Goal: Task Accomplishment & Management: Manage account settings

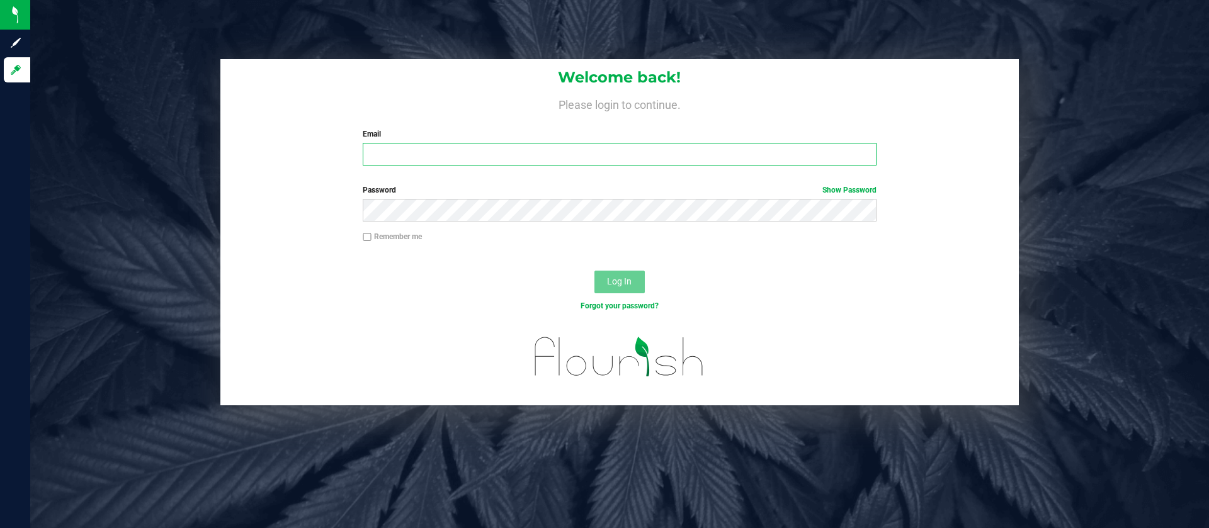
click at [726, 156] on input "Email" at bounding box center [619, 154] width 513 height 23
click at [0, 528] on com-1password-button at bounding box center [0, 528] width 0 height 0
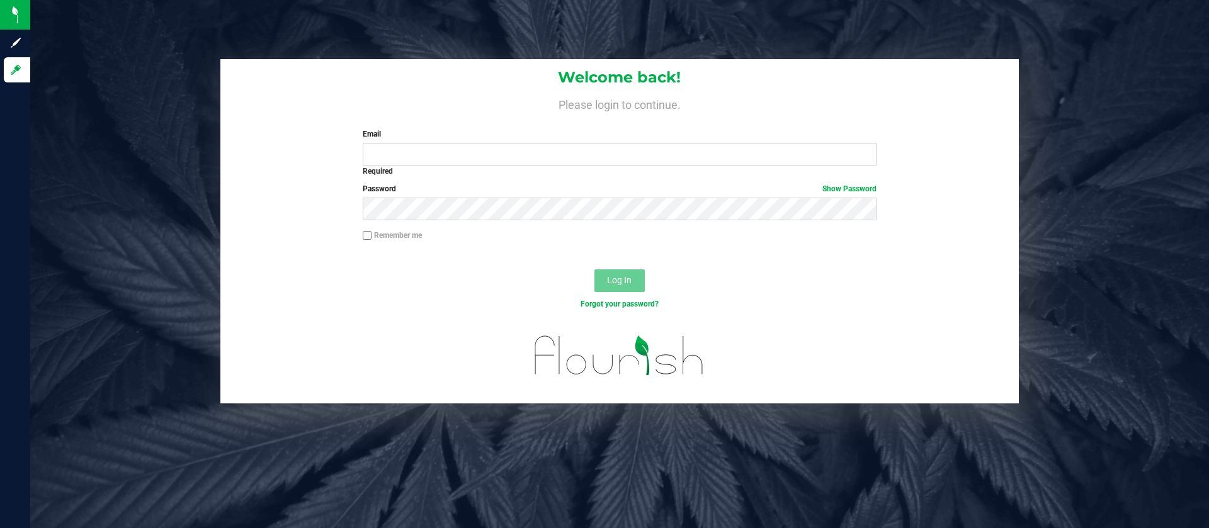
click at [817, 77] on h1 "Welcome back!" at bounding box center [619, 77] width 799 height 16
click at [758, 164] on input "Email" at bounding box center [619, 154] width 513 height 23
type input "[EMAIL_ADDRESS][DOMAIN_NAME]"
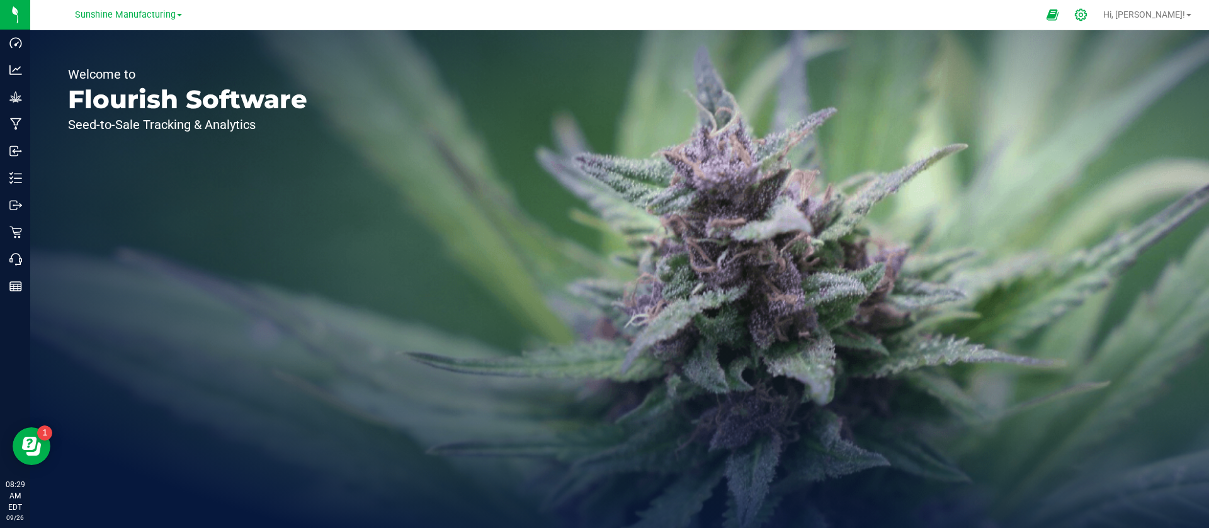
click at [1088, 19] on icon at bounding box center [1081, 14] width 13 height 13
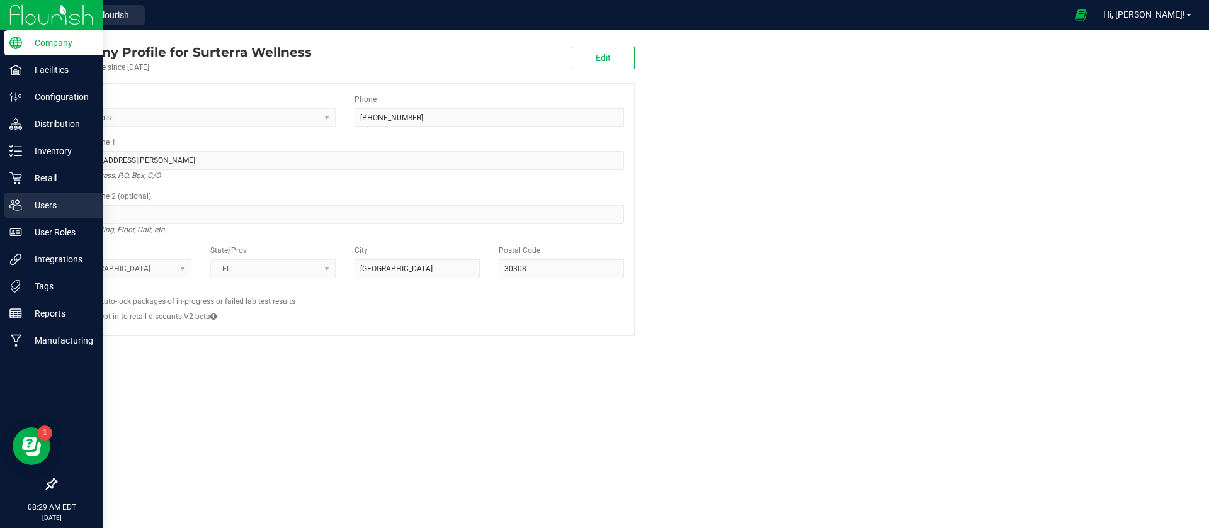
click at [16, 212] on div "Users" at bounding box center [54, 205] width 100 height 25
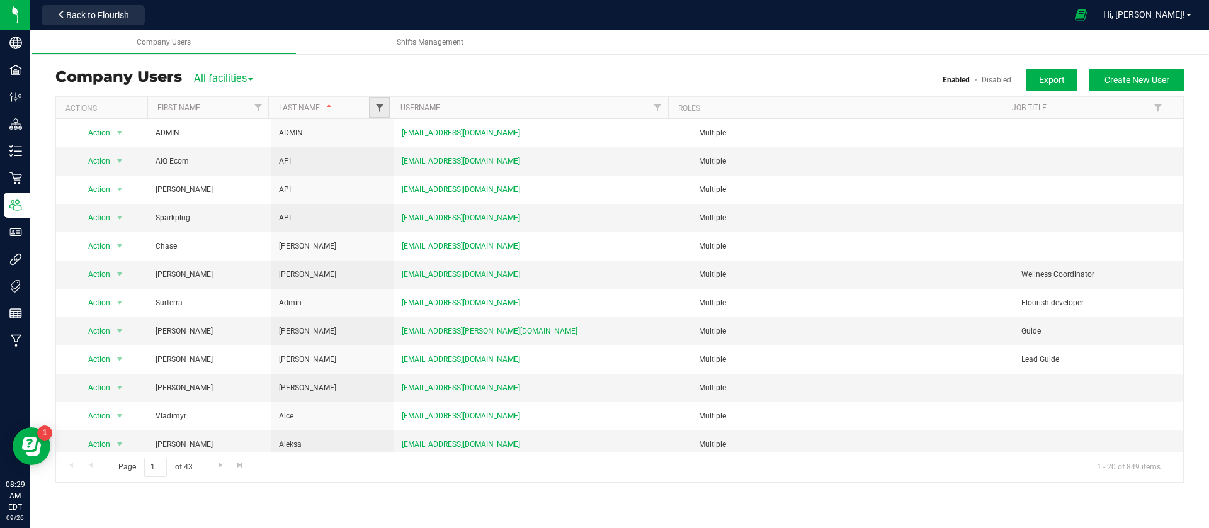
click at [380, 107] on span "Filter" at bounding box center [380, 108] width 10 height 10
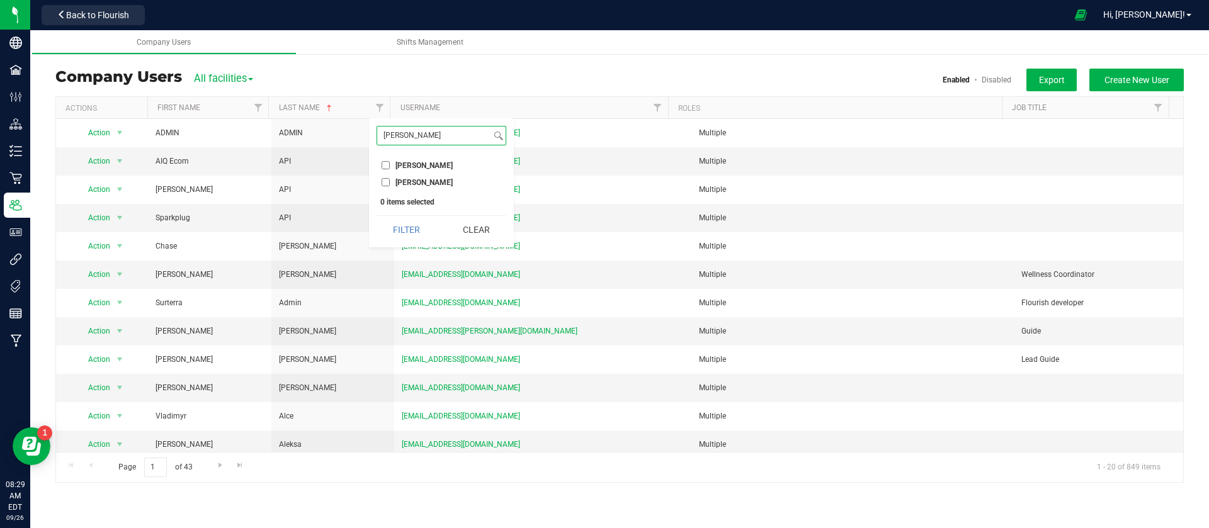
type input "[PERSON_NAME]"
click at [418, 168] on span "[PERSON_NAME]" at bounding box center [424, 166] width 57 height 8
click at [390, 168] on input "[PERSON_NAME]" at bounding box center [386, 165] width 8 height 8
checkbox input "true"
click at [443, 135] on input "[PERSON_NAME]" at bounding box center [434, 136] width 114 height 18
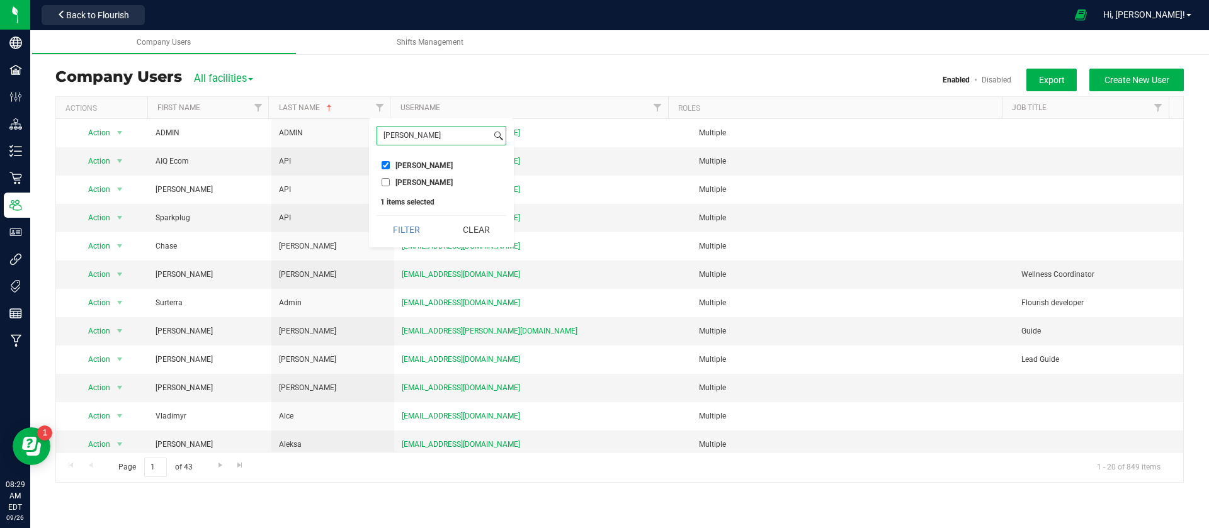
click at [377, 216] on button "Filter" at bounding box center [407, 230] width 60 height 28
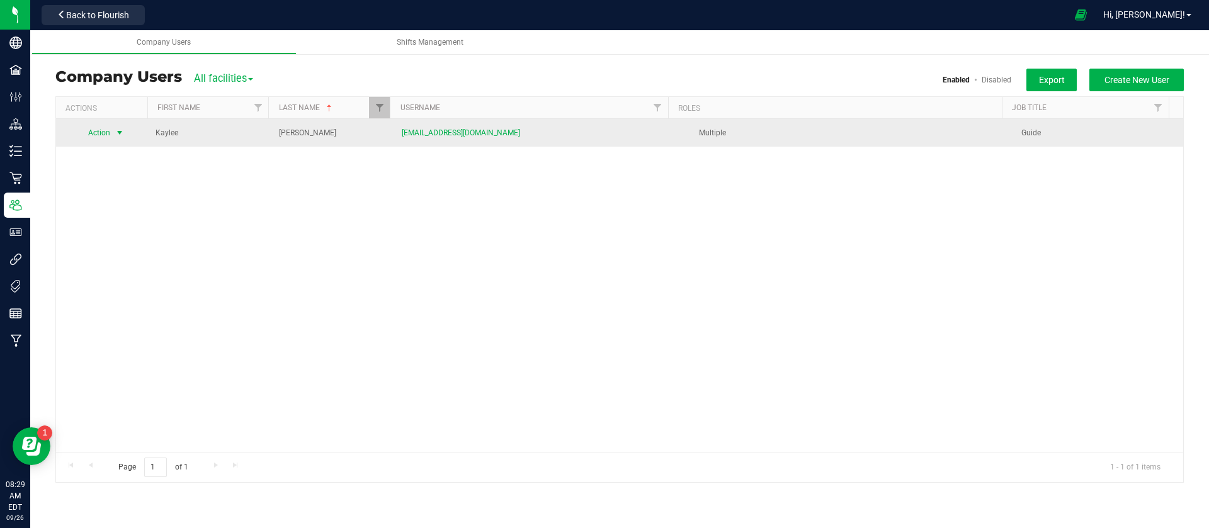
click at [110, 134] on span "Action" at bounding box center [94, 133] width 35 height 18
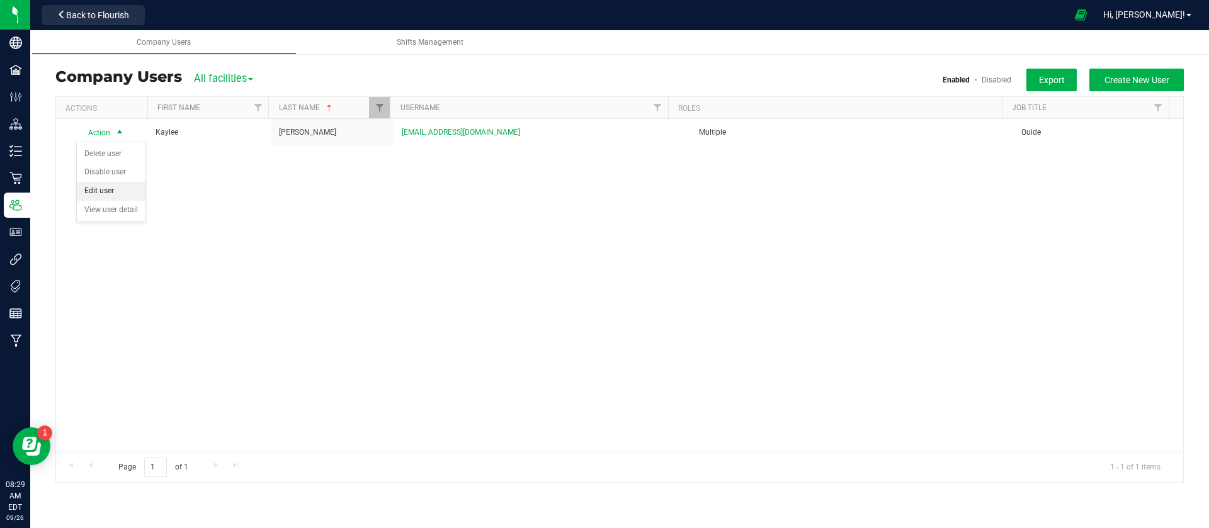
click at [93, 185] on li "Edit user" at bounding box center [111, 191] width 69 height 19
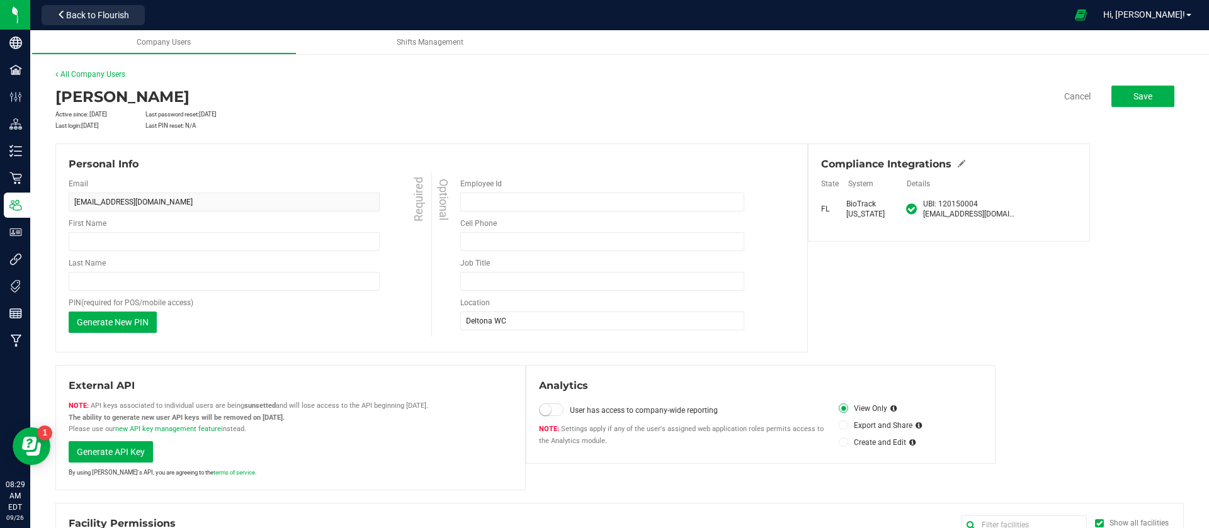
type input "Kaylee"
type input "[PERSON_NAME]"
type input "Guide"
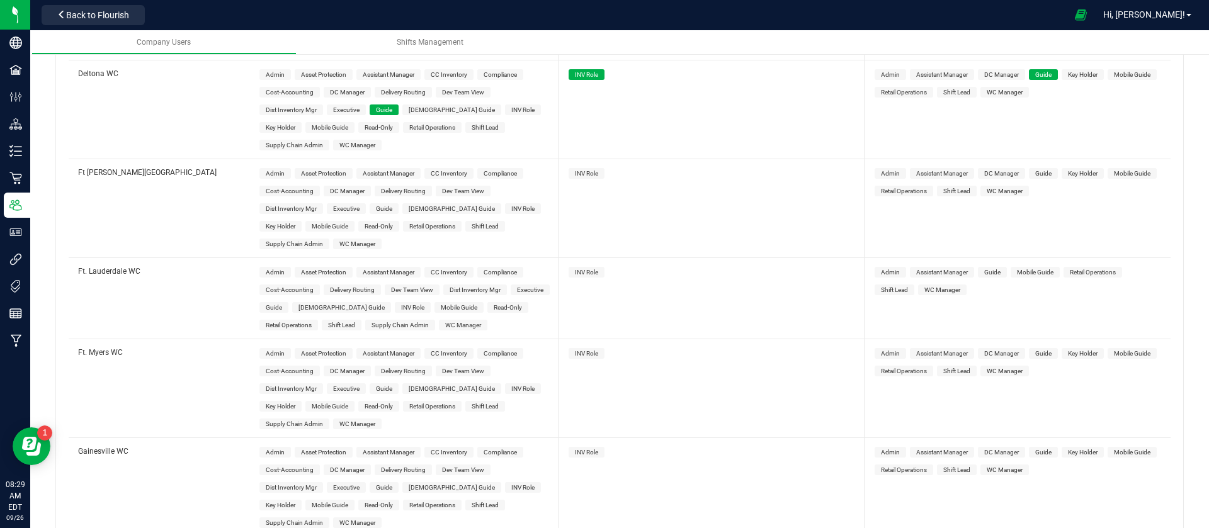
scroll to position [1323, 0]
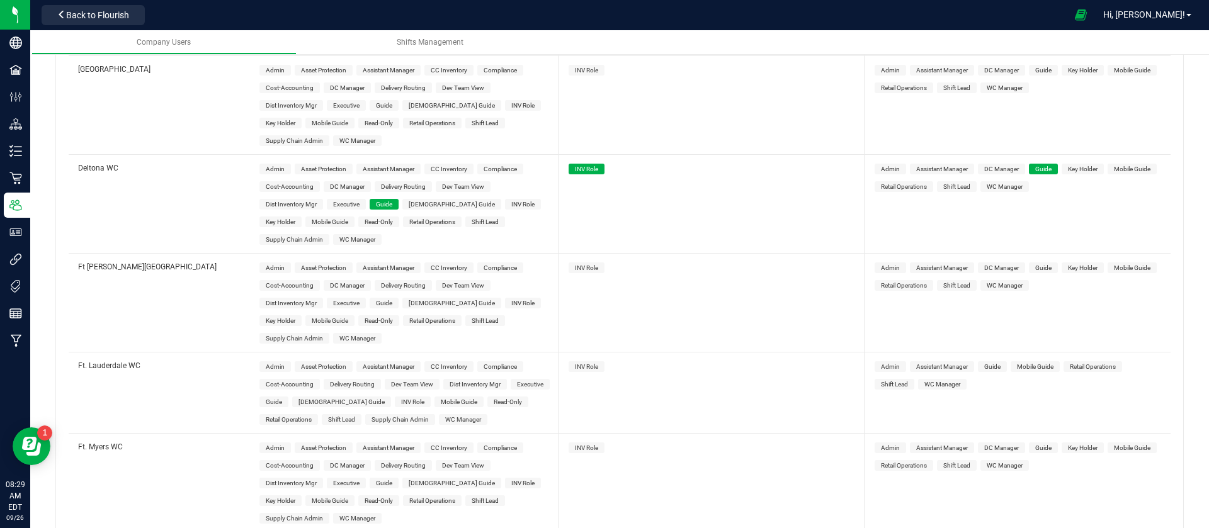
click at [433, 201] on span "[DEMOGRAPHIC_DATA] Guide" at bounding box center [452, 204] width 86 height 7
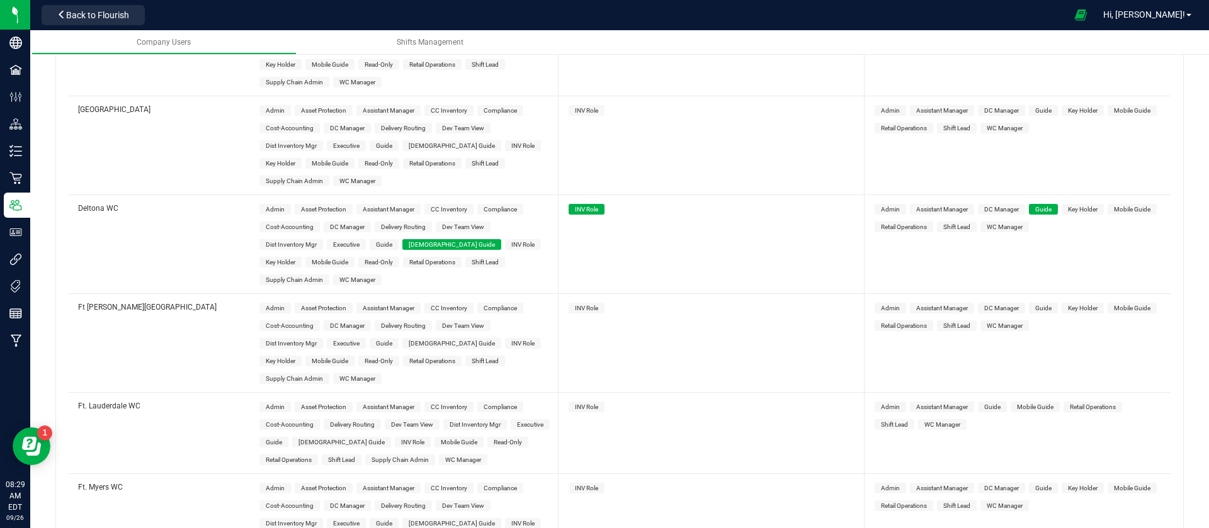
scroll to position [0, 0]
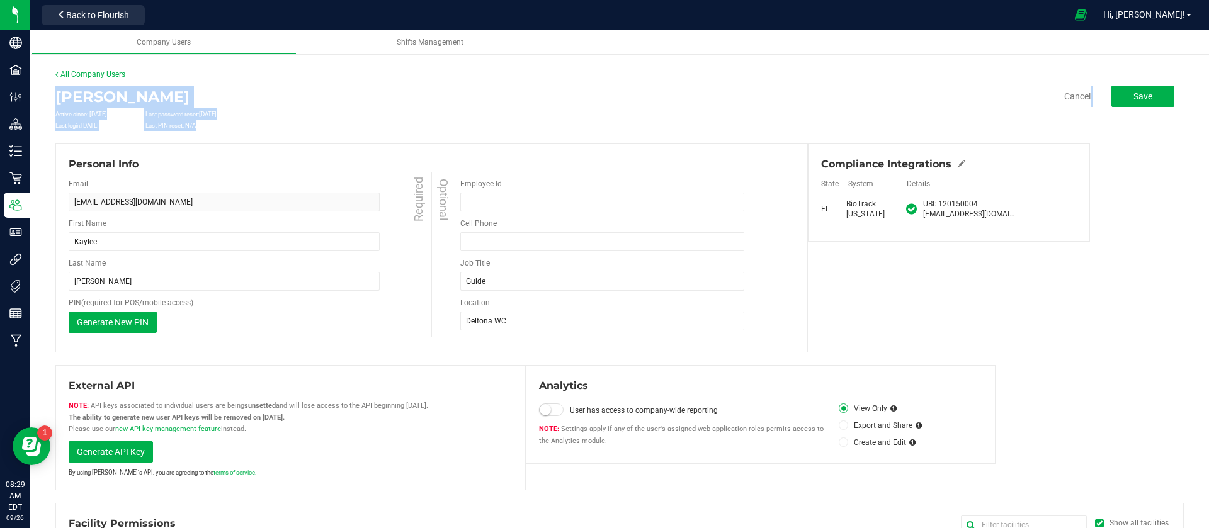
drag, startPoint x: 1161, startPoint y: 83, endPoint x: 1160, endPoint y: 93, distance: 9.5
click at [1155, 97] on button "Save" at bounding box center [1143, 96] width 63 height 21
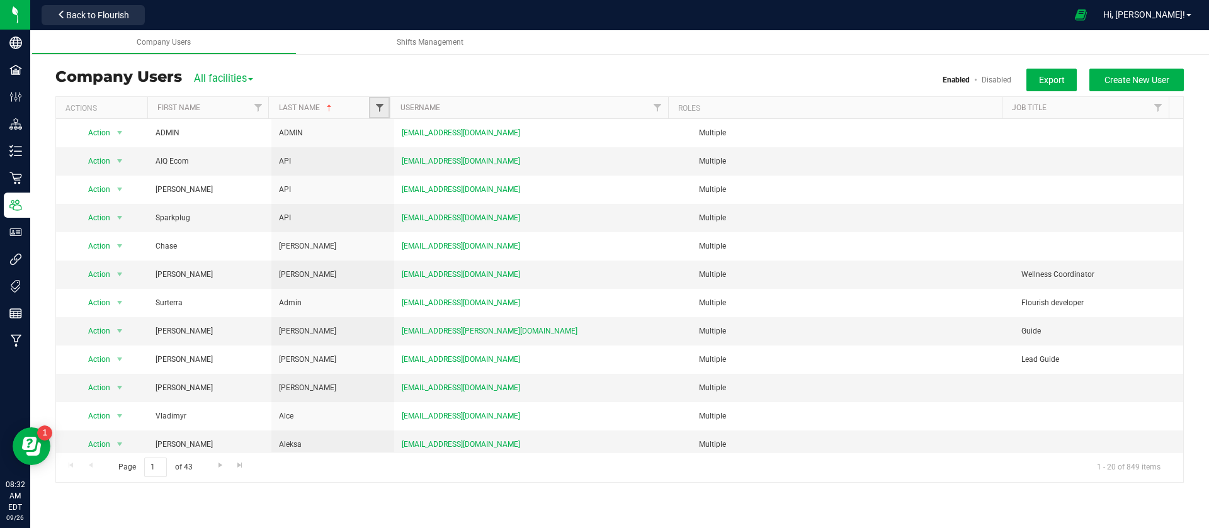
click at [375, 106] on span "Filter" at bounding box center [380, 108] width 10 height 10
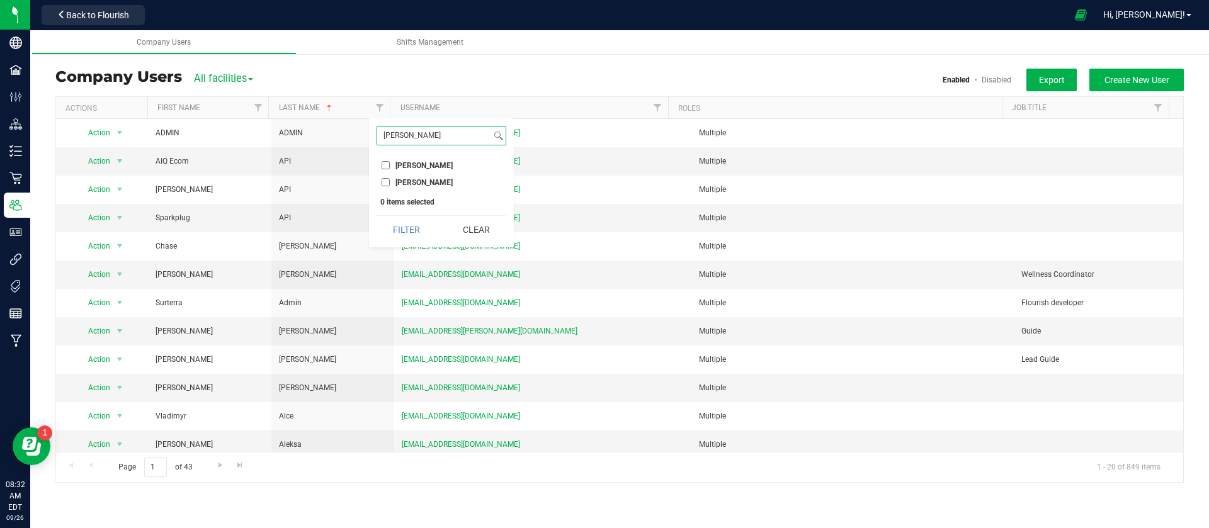
type input "[PERSON_NAME]"
click at [414, 180] on span "[PERSON_NAME]" at bounding box center [424, 183] width 57 height 8
click at [390, 180] on input "[PERSON_NAME]" at bounding box center [386, 182] width 8 height 8
checkbox input "true"
click at [447, 139] on input "[PERSON_NAME]" at bounding box center [434, 136] width 114 height 18
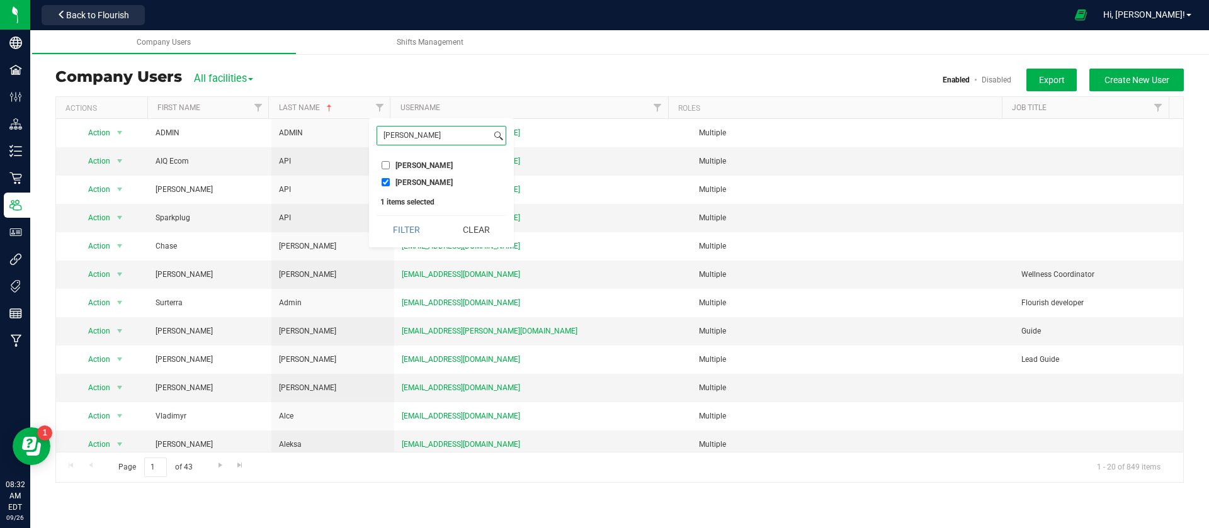
click at [377, 216] on button "Filter" at bounding box center [407, 230] width 60 height 28
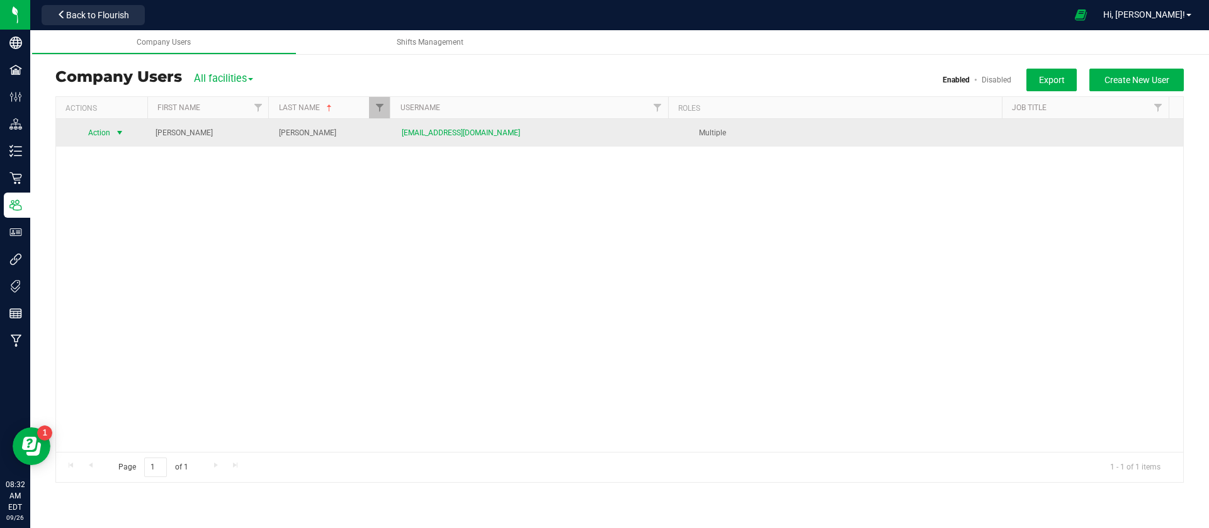
click at [93, 137] on span "Action" at bounding box center [94, 133] width 35 height 18
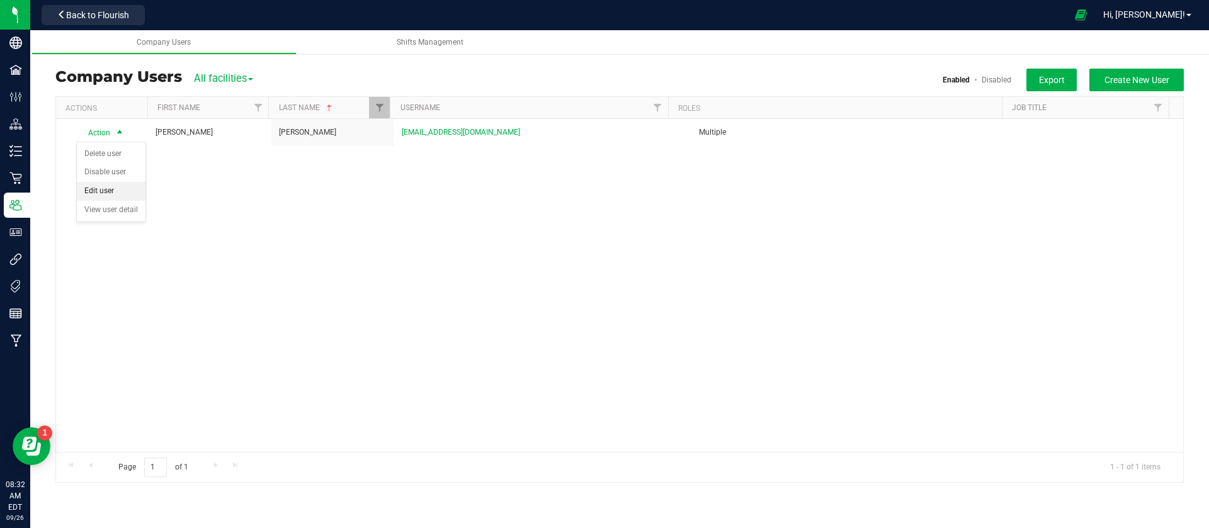
click at [113, 191] on li "Edit user" at bounding box center [111, 191] width 69 height 19
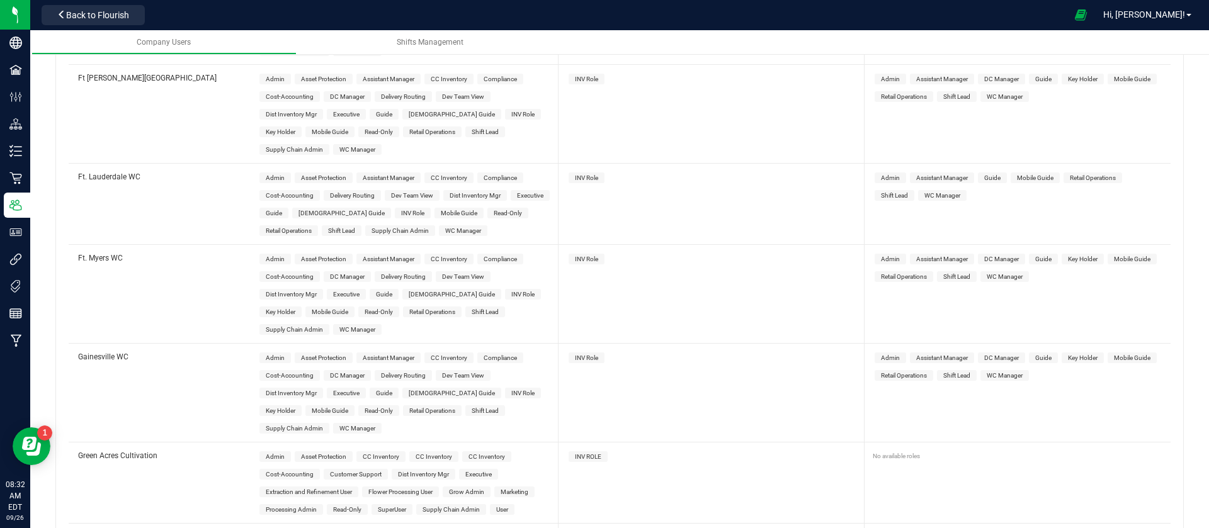
scroll to position [1417, 0]
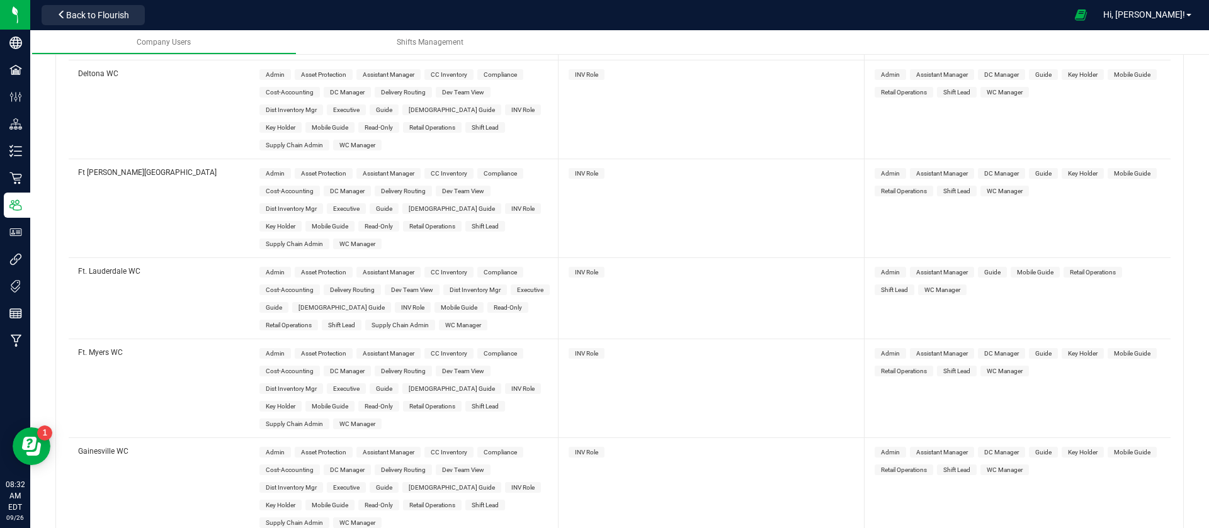
click at [439, 320] on span "WC Manager" at bounding box center [463, 325] width 49 height 11
click at [592, 267] on span "INV Role" at bounding box center [587, 272] width 36 height 11
click at [947, 287] on span "WC Manager" at bounding box center [943, 290] width 36 height 7
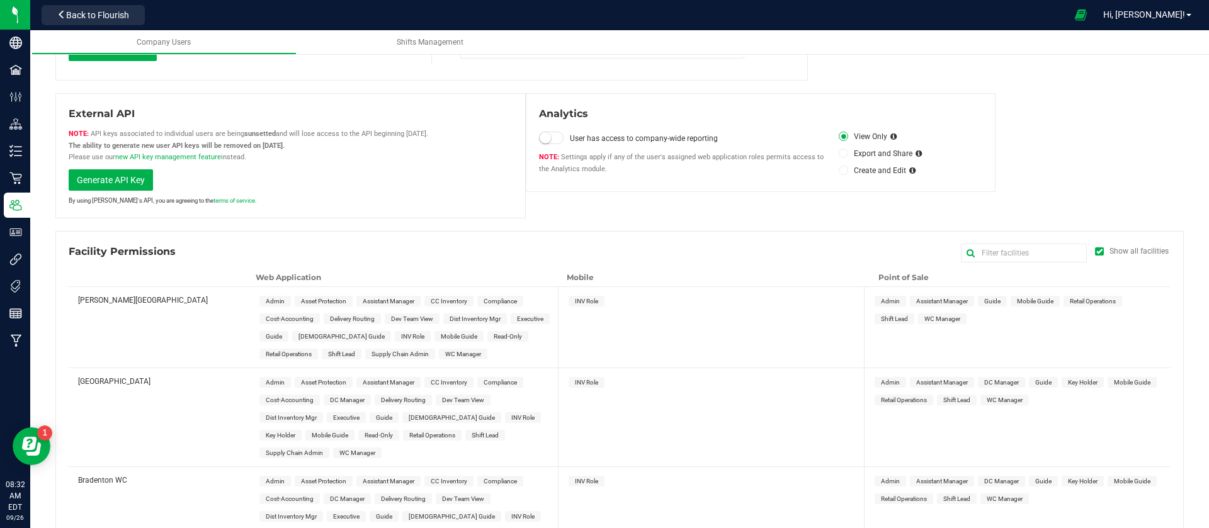
scroll to position [0, 0]
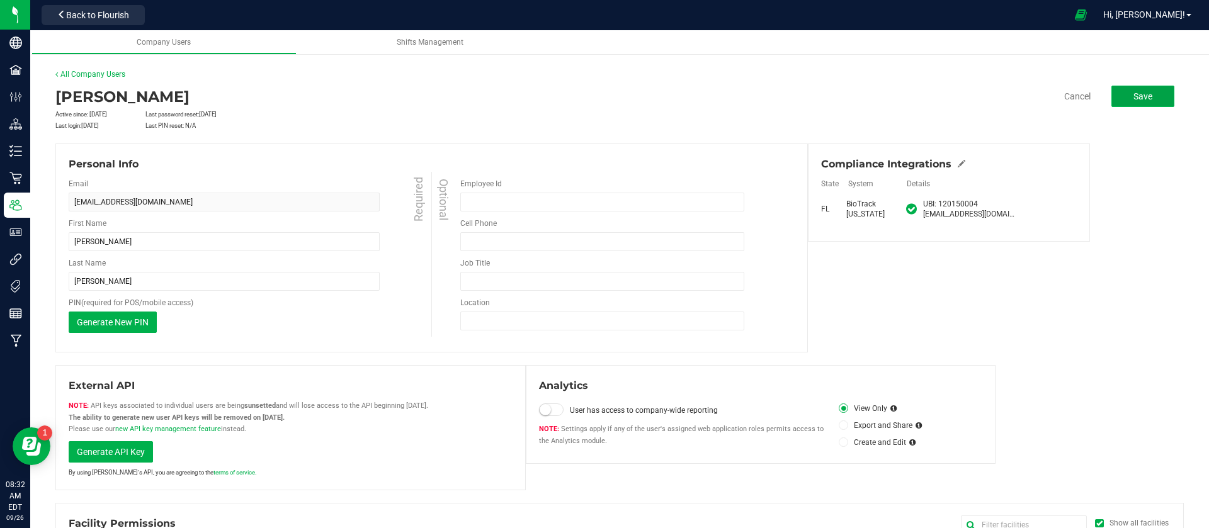
click at [1139, 101] on button "Save" at bounding box center [1143, 96] width 63 height 21
